Goal: Navigation & Orientation: Find specific page/section

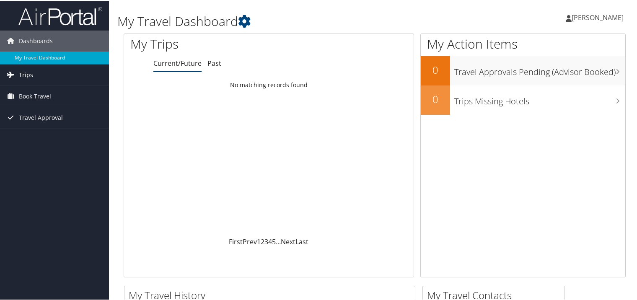
click at [35, 75] on link "Trips" at bounding box center [54, 74] width 109 height 21
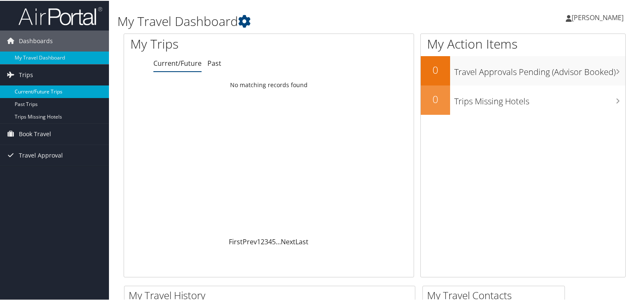
click at [63, 85] on link "Current/Future Trips" at bounding box center [54, 91] width 109 height 13
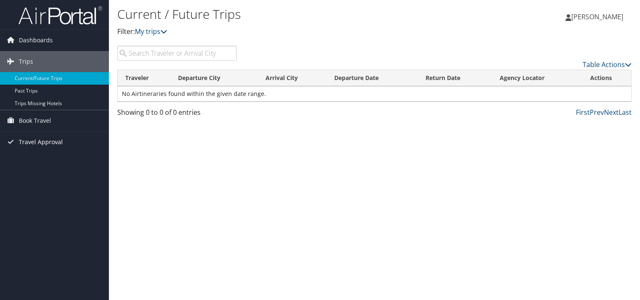
click at [39, 141] on span "Travel Approval" at bounding box center [41, 141] width 44 height 21
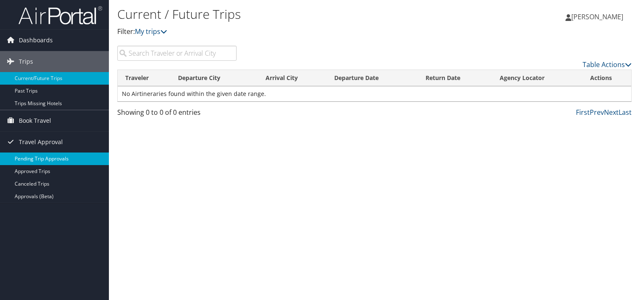
click at [44, 159] on link "Pending Trip Approvals" at bounding box center [54, 158] width 109 height 13
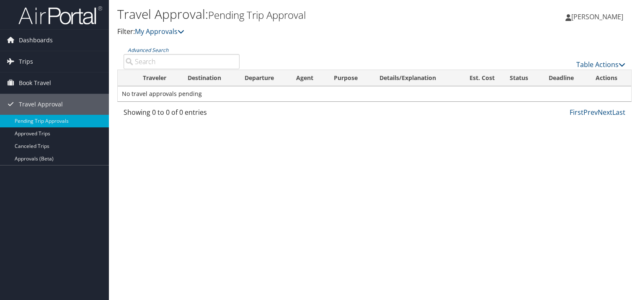
click at [610, 16] on span "[PERSON_NAME]" at bounding box center [597, 16] width 52 height 9
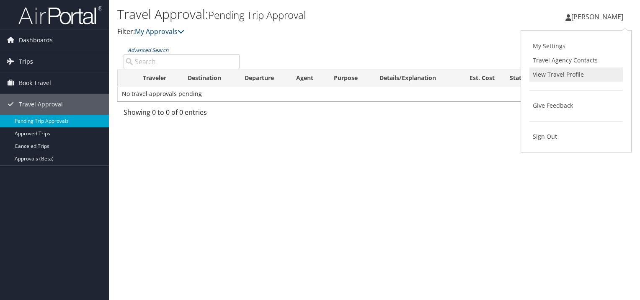
click at [548, 77] on link "View Travel Profile" at bounding box center [575, 74] width 93 height 14
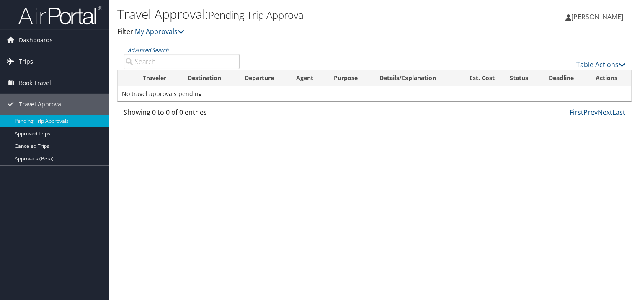
click at [27, 58] on span "Trips" at bounding box center [26, 61] width 14 height 21
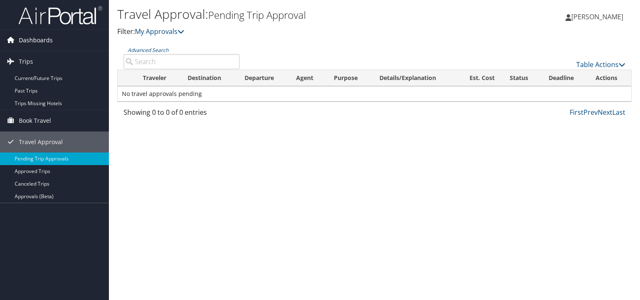
click at [32, 37] on span "Dashboards" at bounding box center [36, 40] width 34 height 21
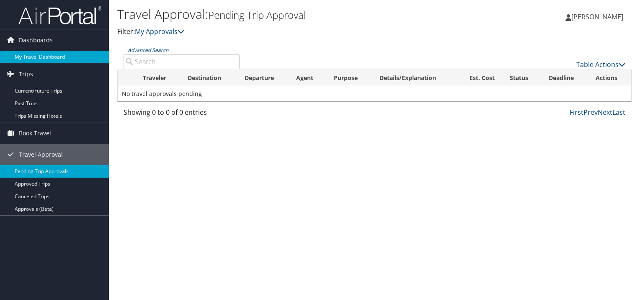
click at [38, 53] on link "My Travel Dashboard" at bounding box center [54, 57] width 109 height 13
